Goal: Ask a question

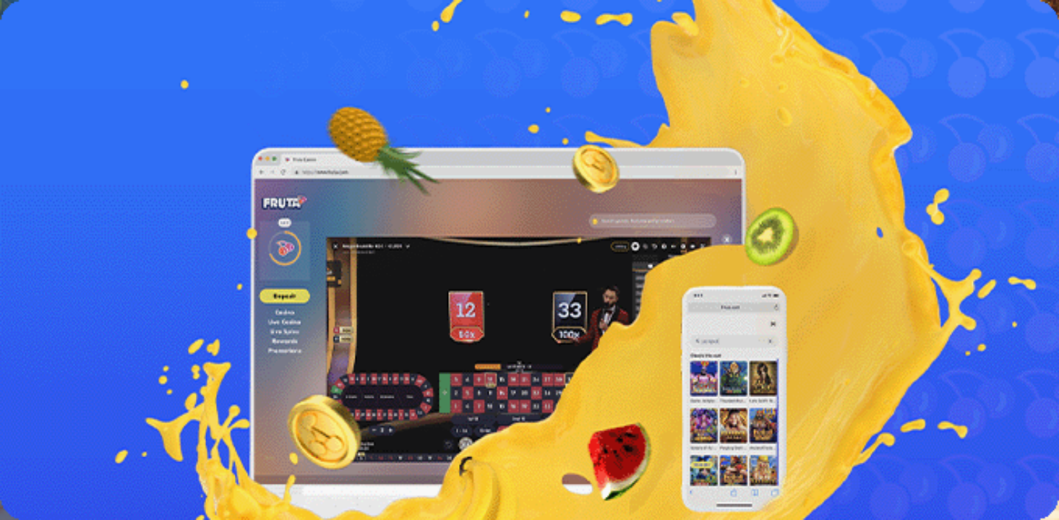
click at [38, 275] on span "menu icon" at bounding box center [38, 275] width 0 height 0
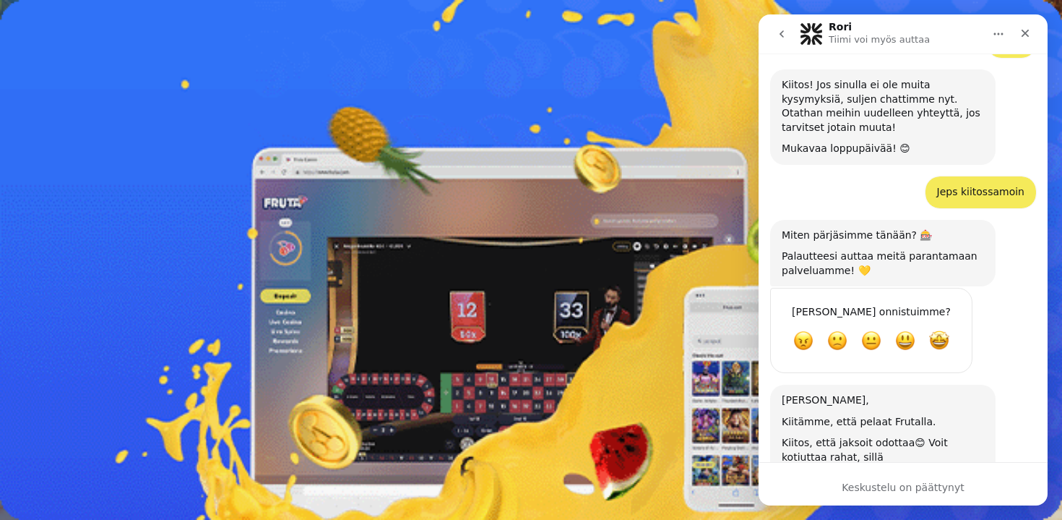
scroll to position [1973, 0]
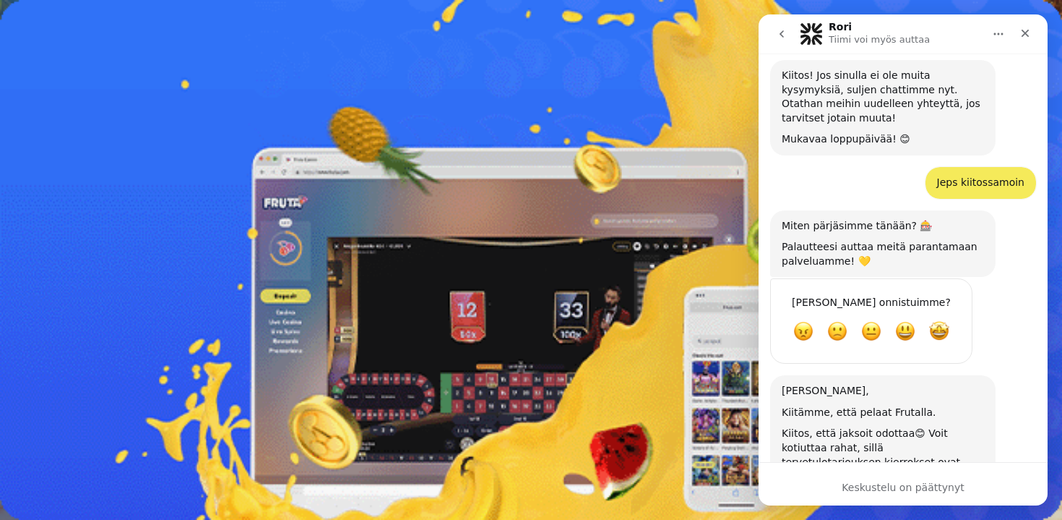
click at [775, 43] on button "go back" at bounding box center [781, 33] width 27 height 27
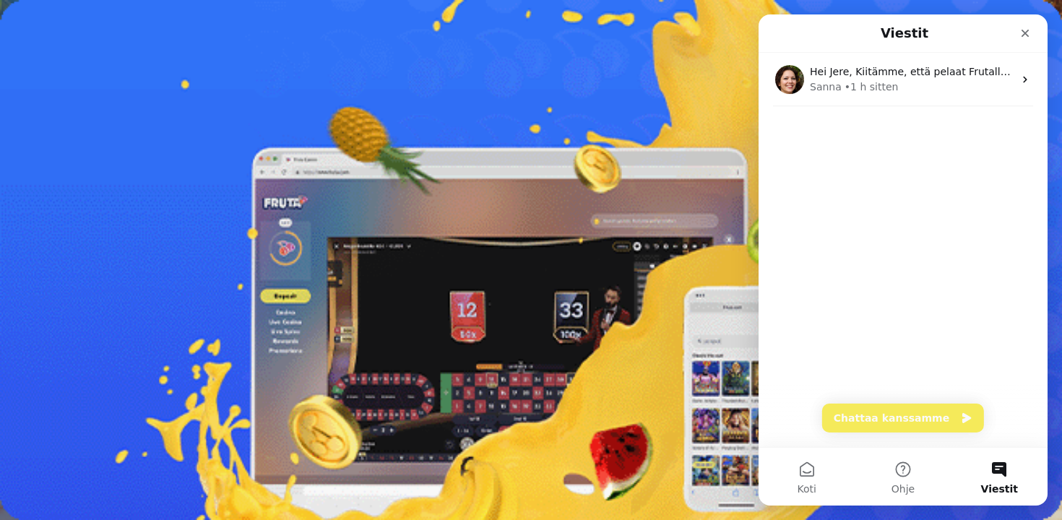
scroll to position [0, 0]
click at [871, 420] on button "Chattaa kanssamme" at bounding box center [903, 417] width 162 height 29
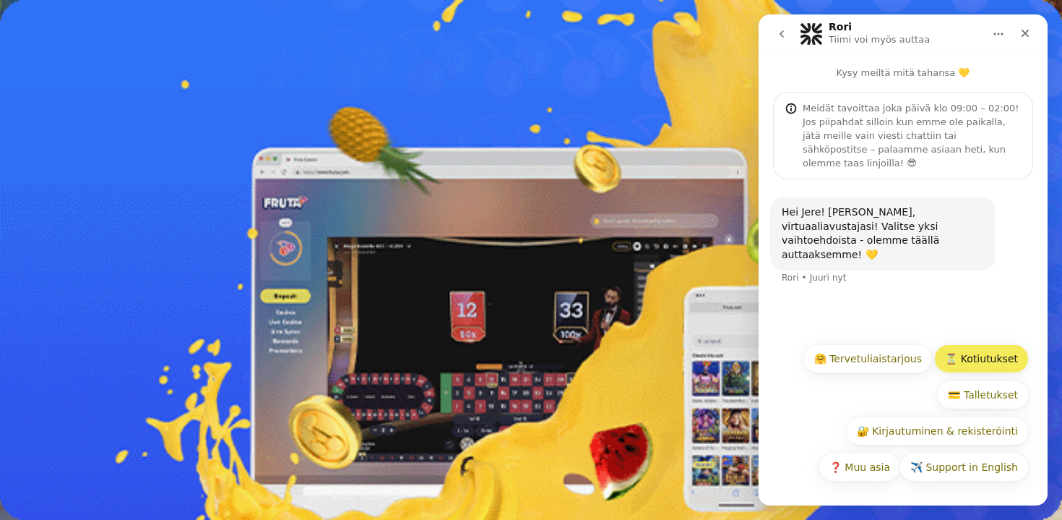
click at [979, 363] on button "⏳ Kotiutukset" at bounding box center [981, 358] width 95 height 29
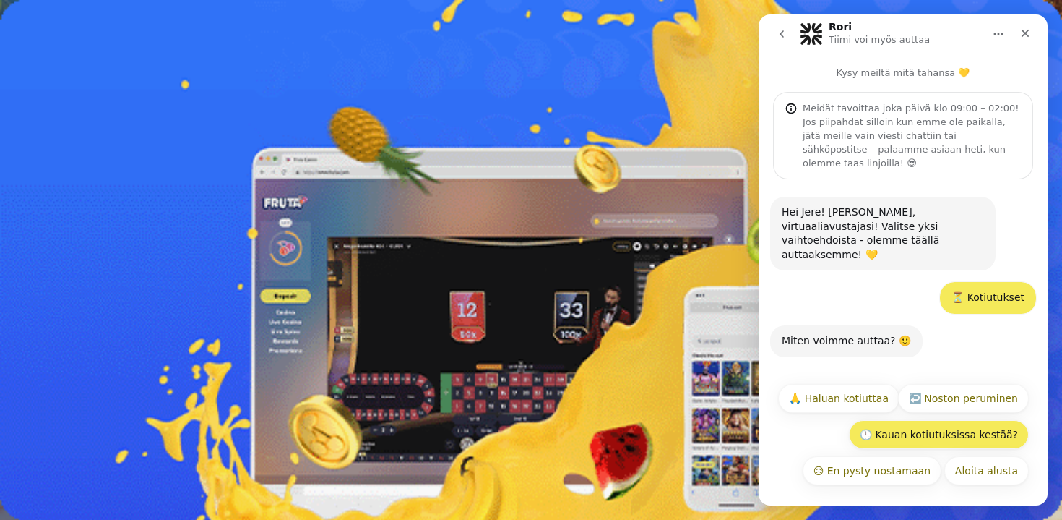
click at [962, 426] on button "🕒 Kauan kotiutuksissa kestää?" at bounding box center [939, 434] width 180 height 29
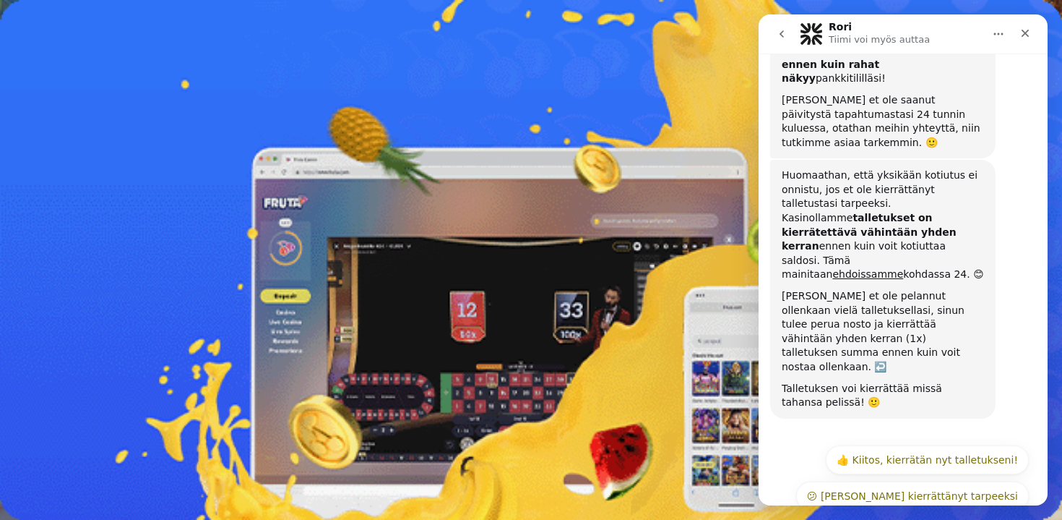
scroll to position [457, 0]
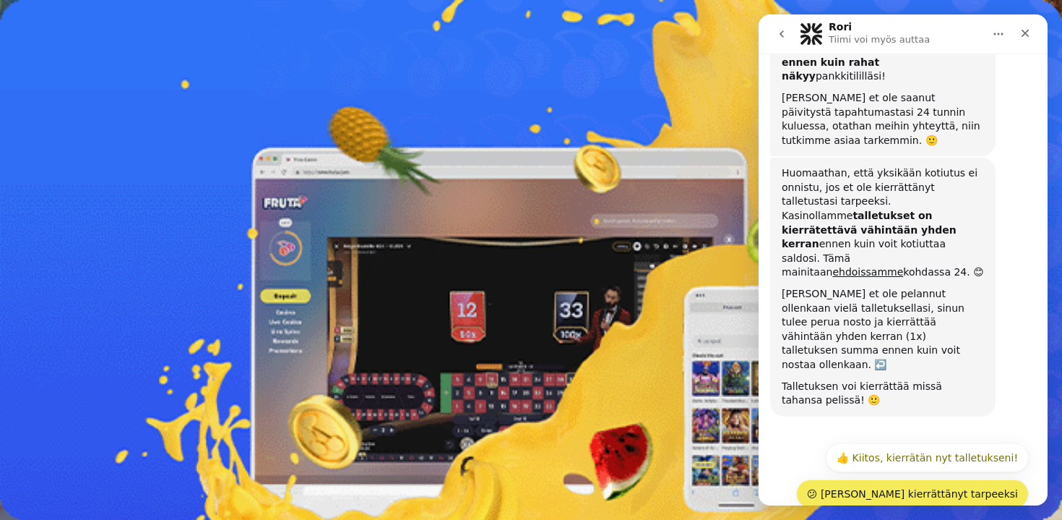
click at [962, 479] on button "😕 [PERSON_NAME] kierrättänyt tarpeeksi" at bounding box center [912, 493] width 233 height 29
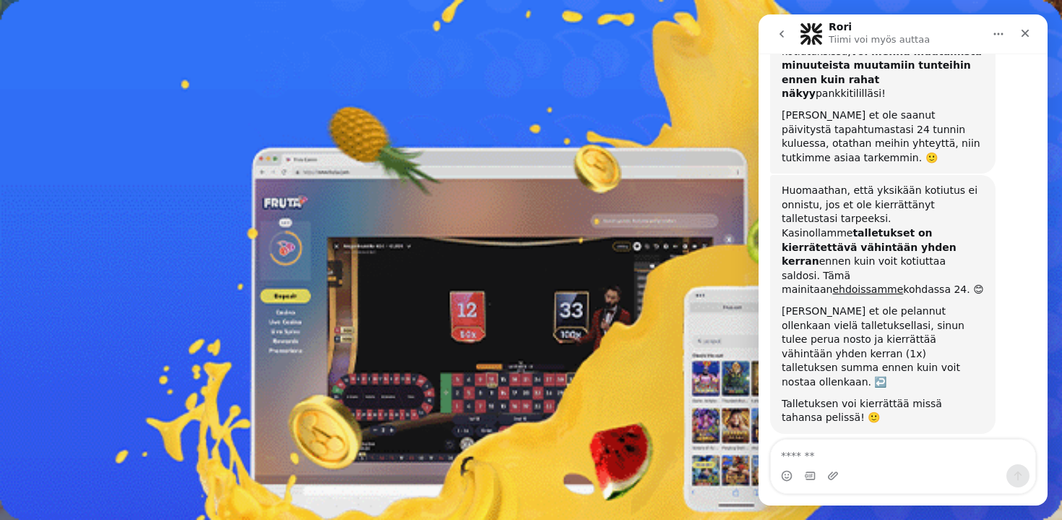
scroll to position [451, 0]
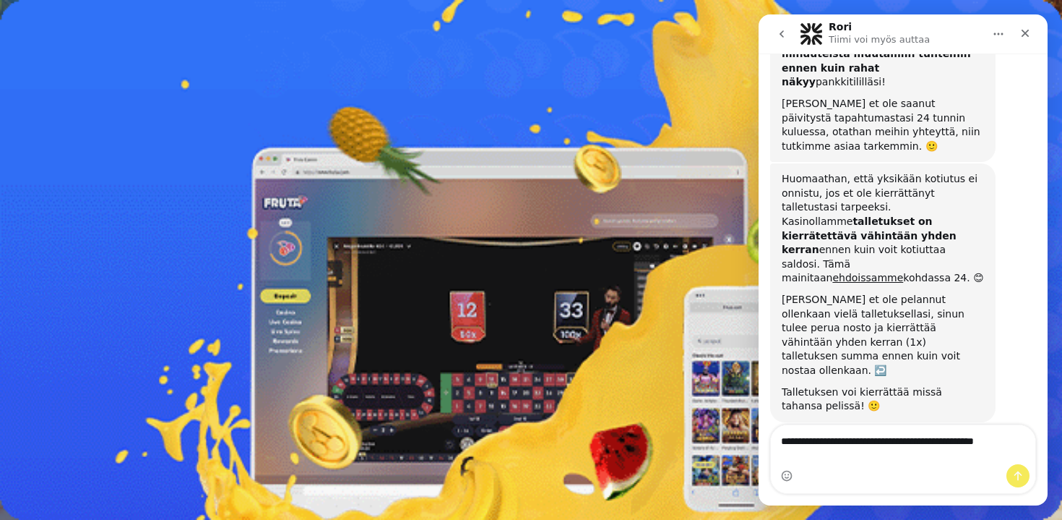
type textarea "**********"
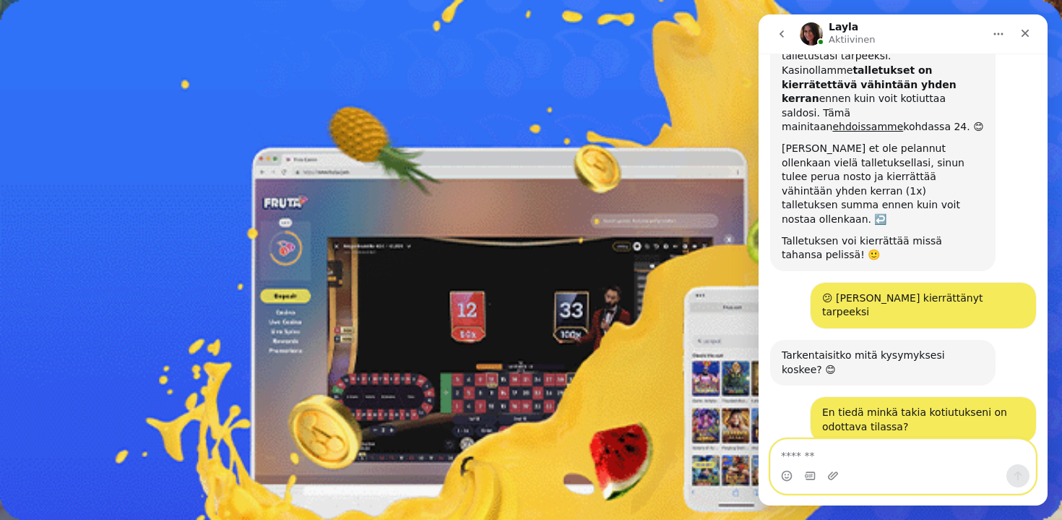
scroll to position [608, 0]
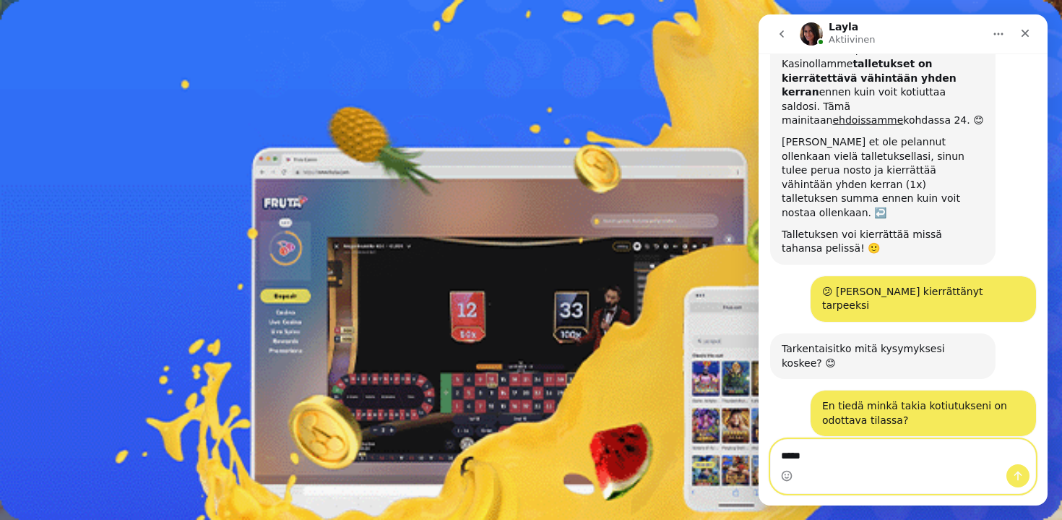
type textarea "******"
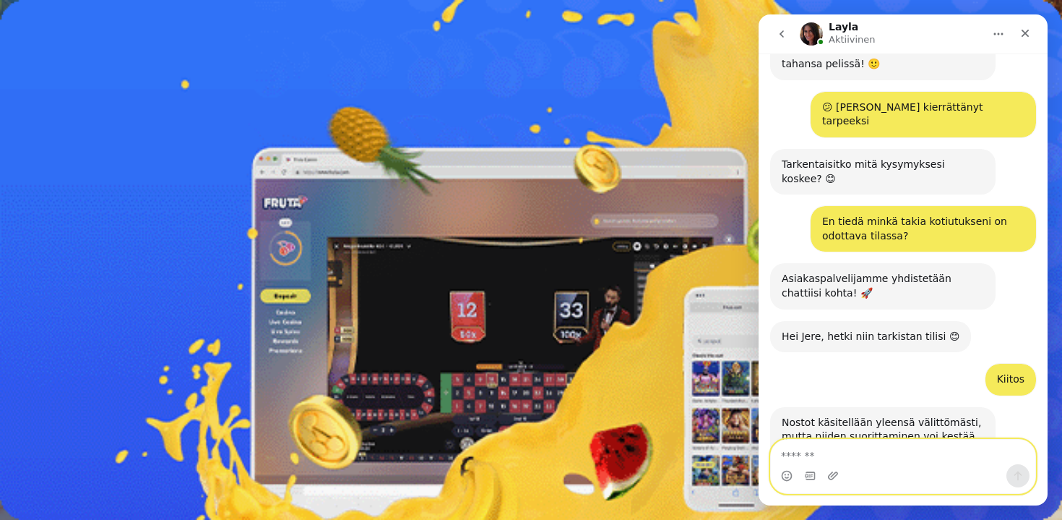
scroll to position [812, 0]
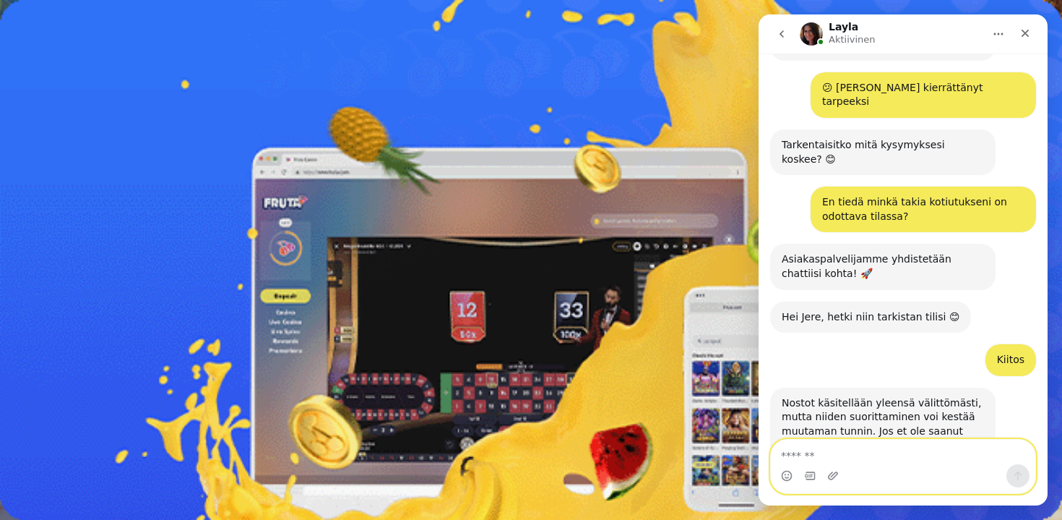
click at [879, 447] on textarea "Viesti…" at bounding box center [903, 451] width 264 height 25
type textarea "**"
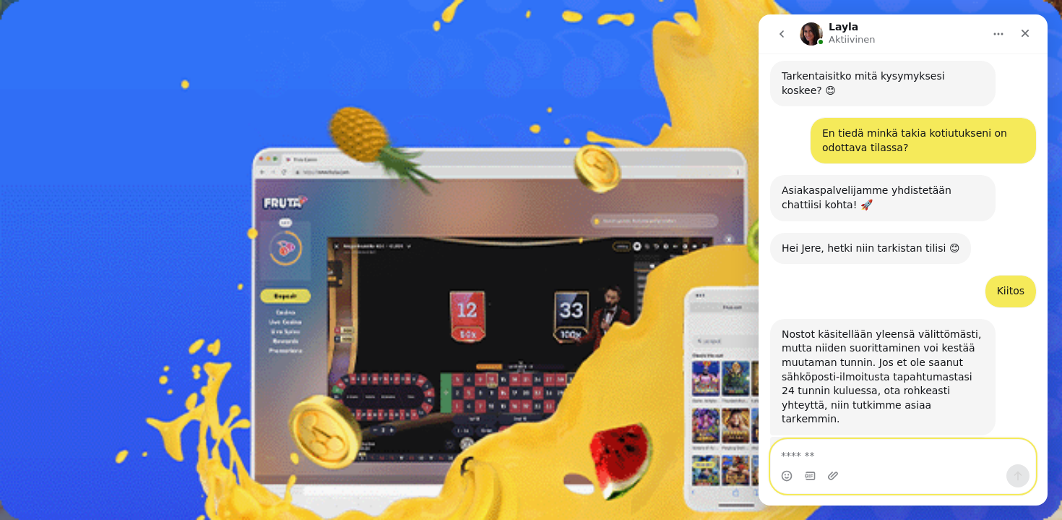
scroll to position [899, 0]
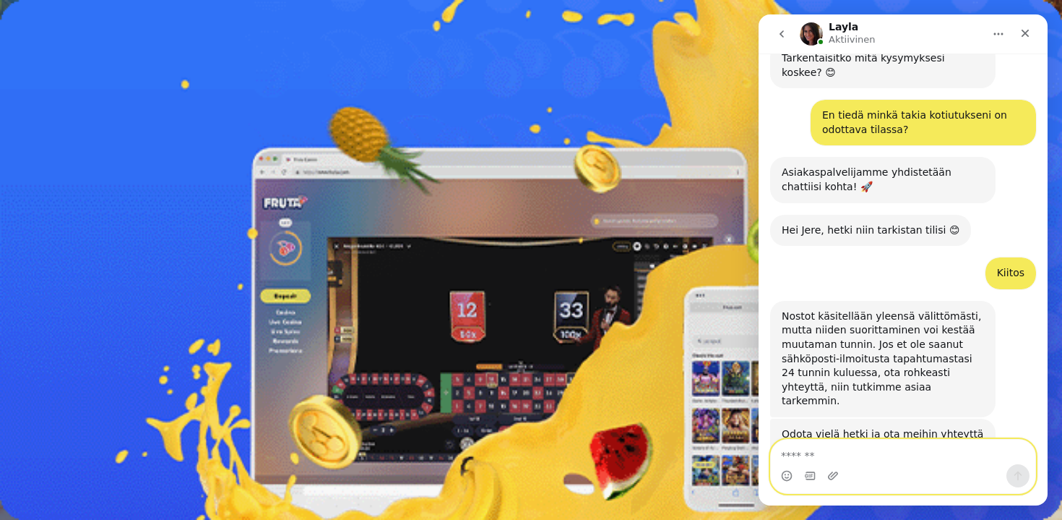
click at [944, 452] on textarea "Viesti…" at bounding box center [903, 451] width 264 height 25
type textarea "**********"
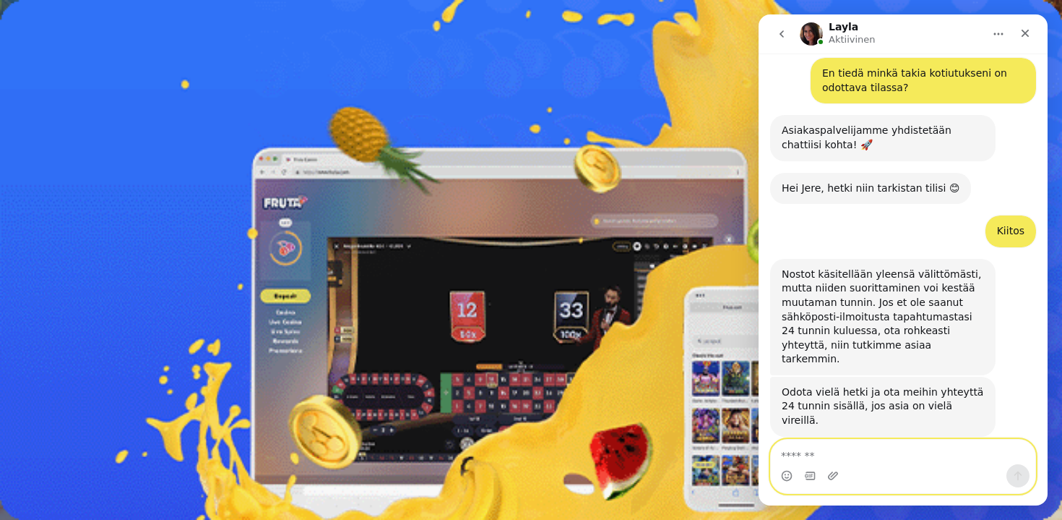
scroll to position [942, 0]
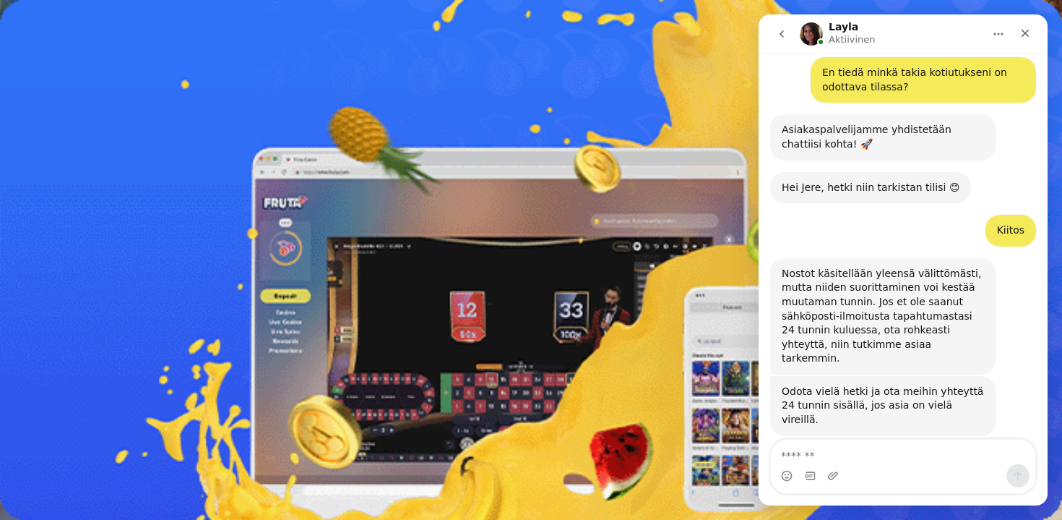
click at [1028, 14] on nav "Layla Aktiivinen" at bounding box center [903, 33] width 289 height 39
click at [1027, 27] on icon "Sulje" at bounding box center [1026, 33] width 12 height 12
